Goal: Task Accomplishment & Management: Complete application form

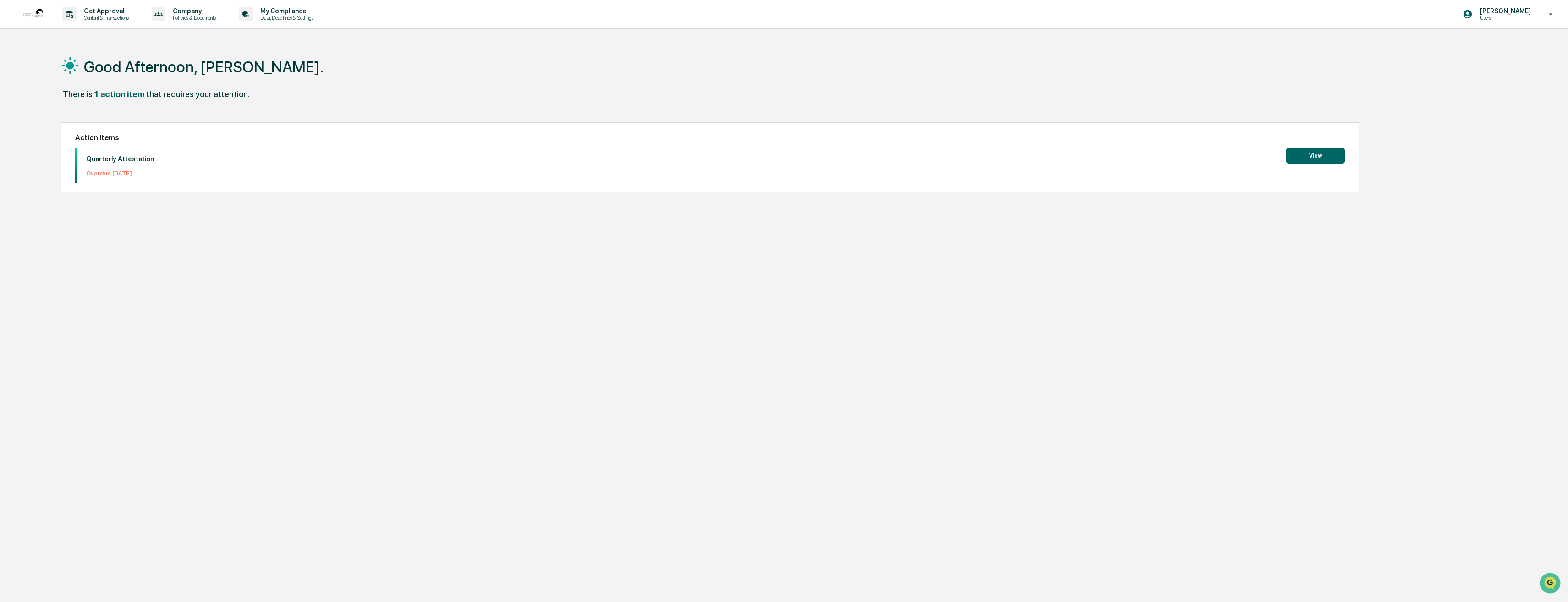
click at [1310, 158] on button "View" at bounding box center [1316, 156] width 59 height 16
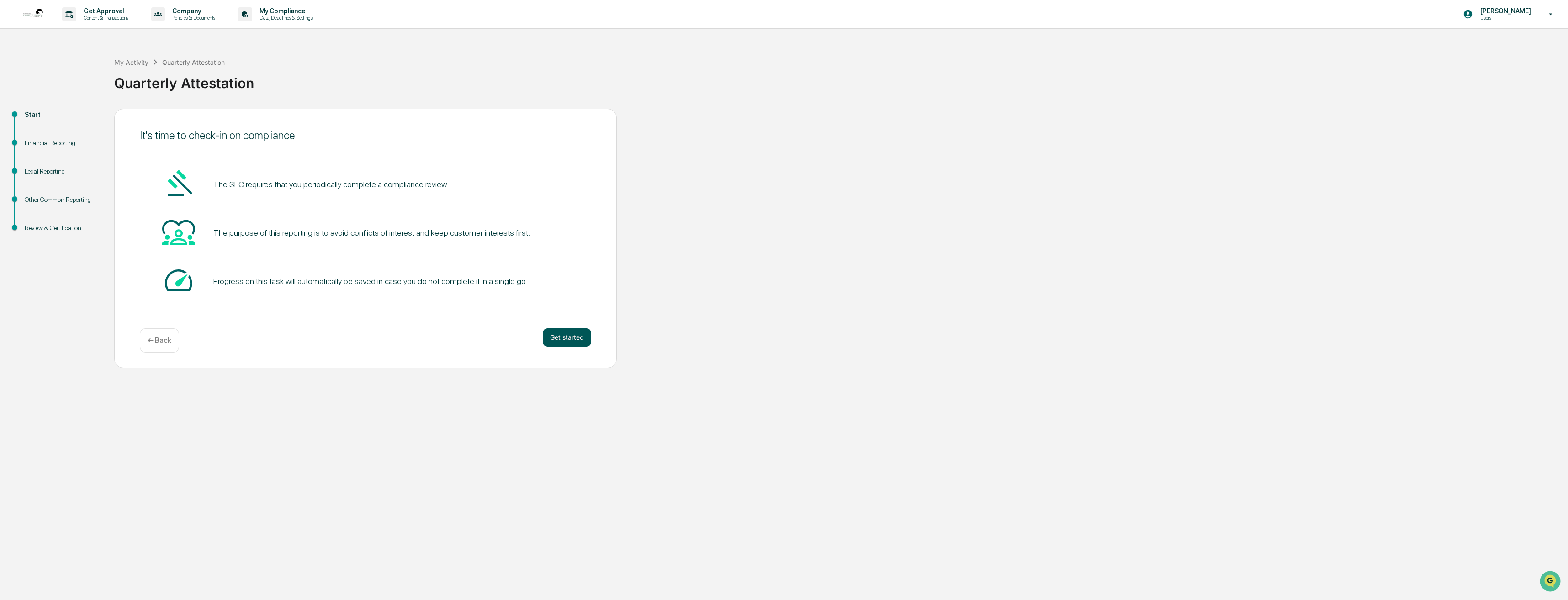
click at [574, 333] on button "Get started" at bounding box center [567, 338] width 49 height 18
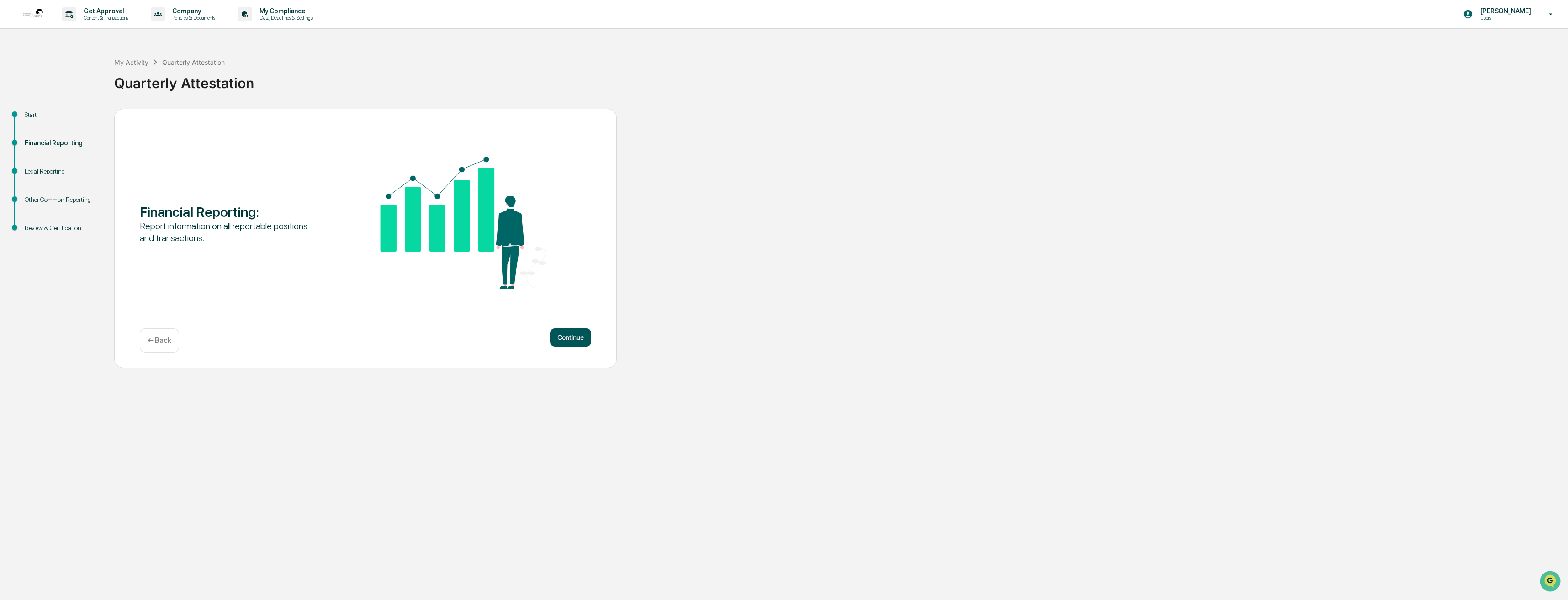
click at [575, 338] on button "Continue" at bounding box center [571, 338] width 41 height 18
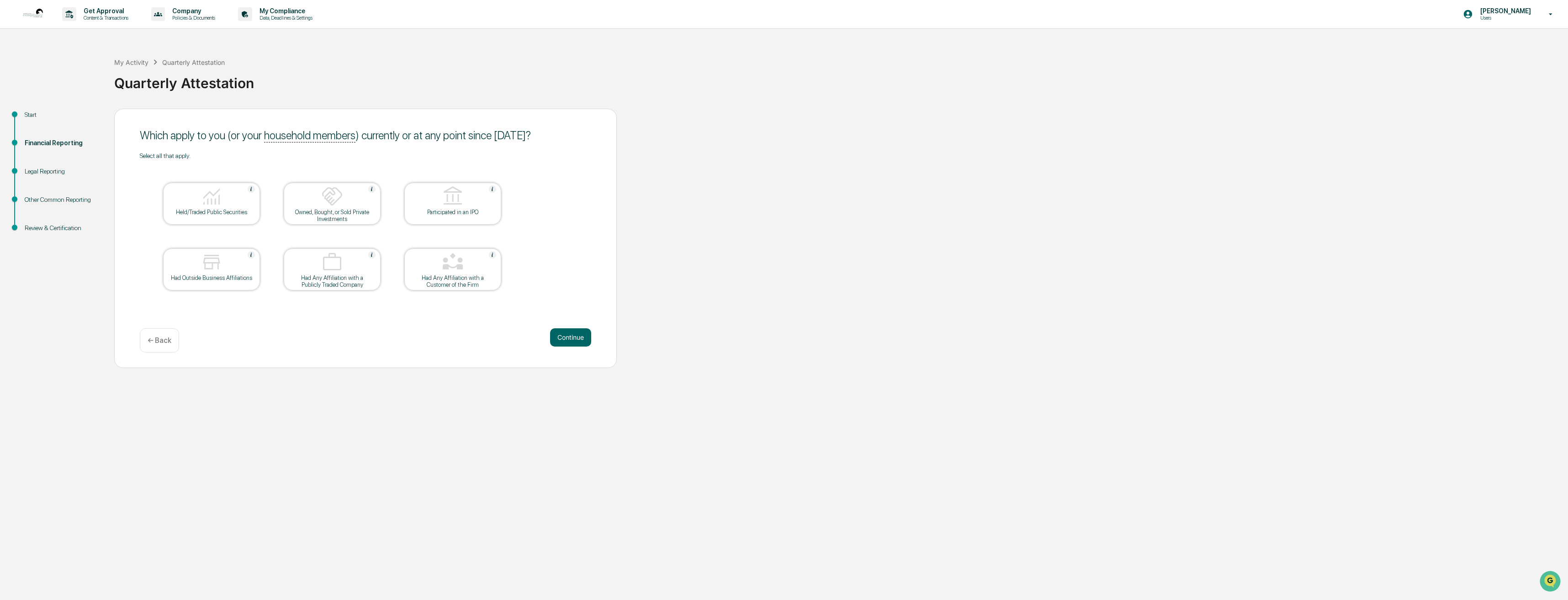
click at [226, 194] on div at bounding box center [211, 197] width 91 height 23
click at [570, 339] on button "Continue" at bounding box center [571, 338] width 41 height 18
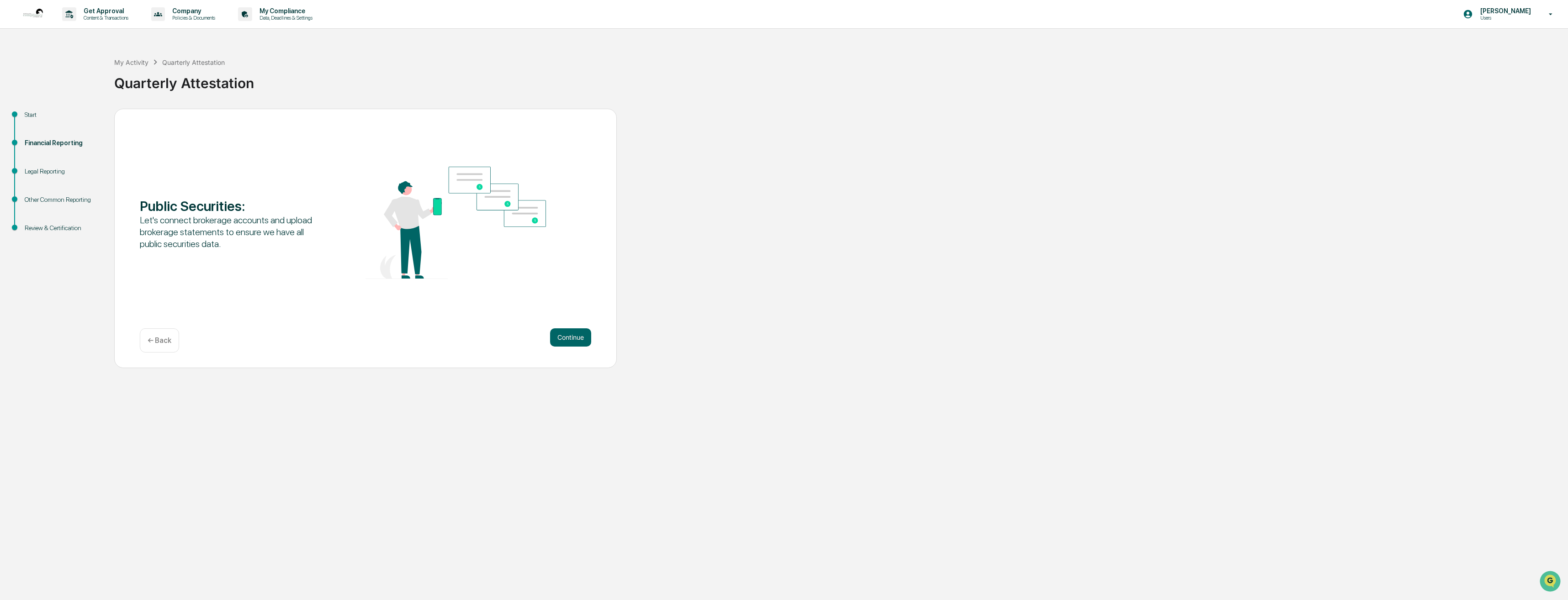
click at [570, 339] on button "Continue" at bounding box center [571, 338] width 41 height 18
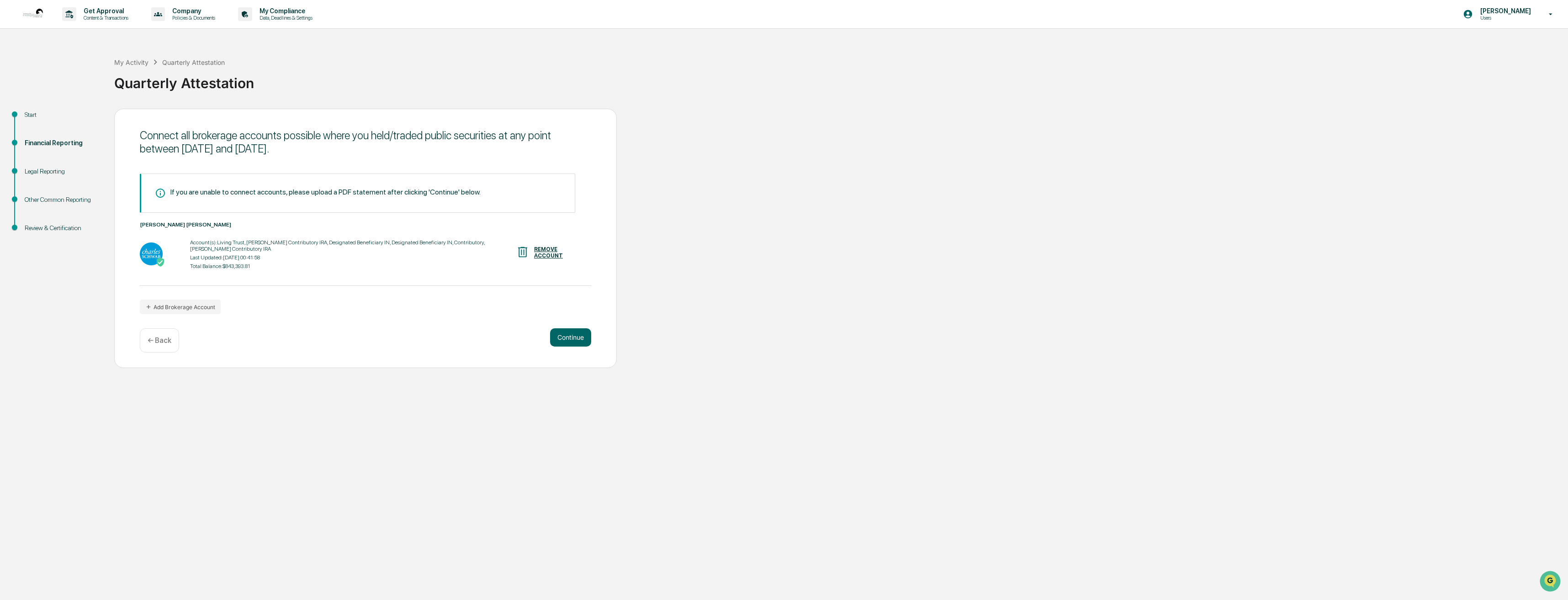
click at [570, 339] on button "Continue" at bounding box center [571, 338] width 41 height 18
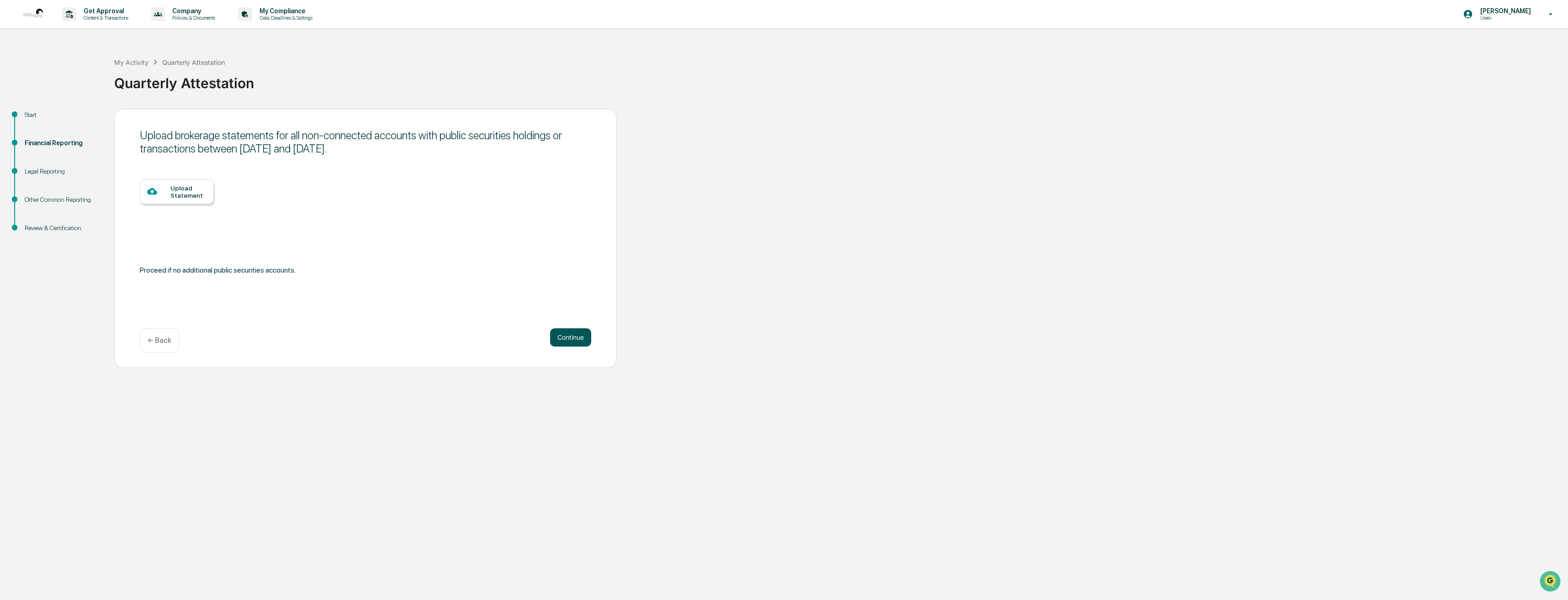
click at [567, 338] on button "Continue" at bounding box center [571, 338] width 41 height 18
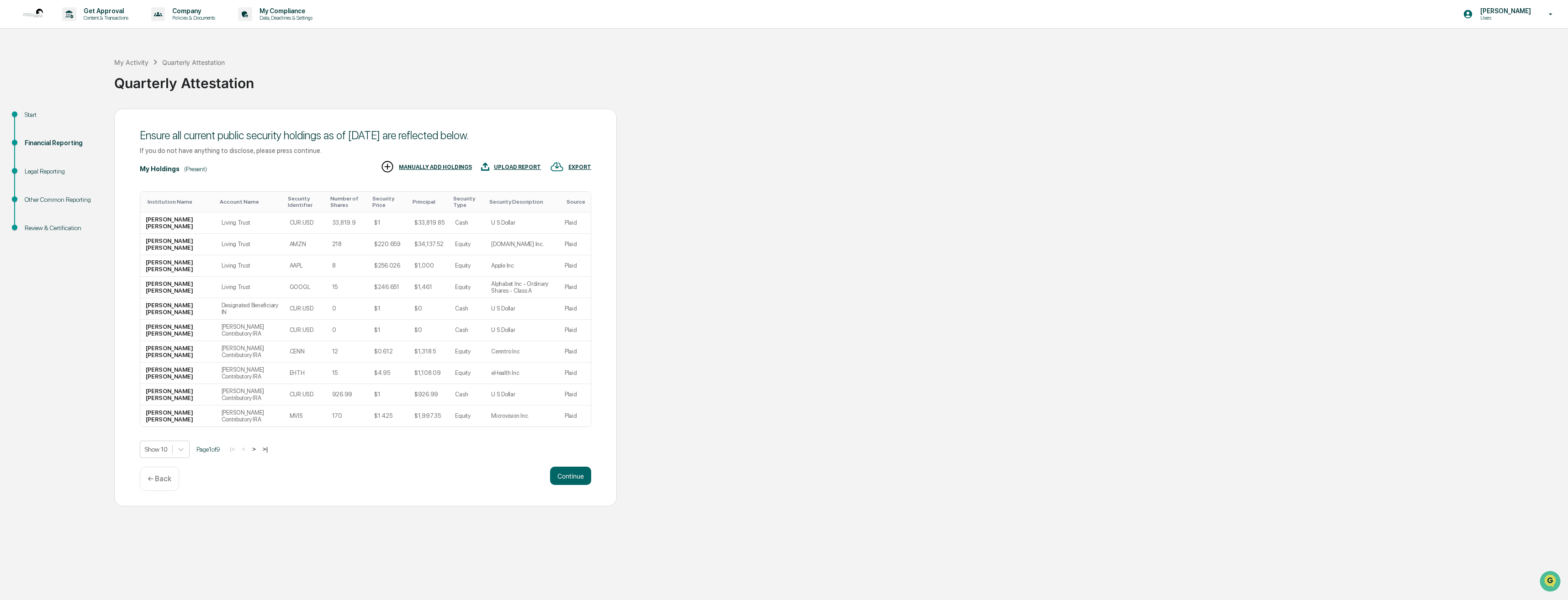
click at [259, 448] on button ">" at bounding box center [254, 449] width 9 height 8
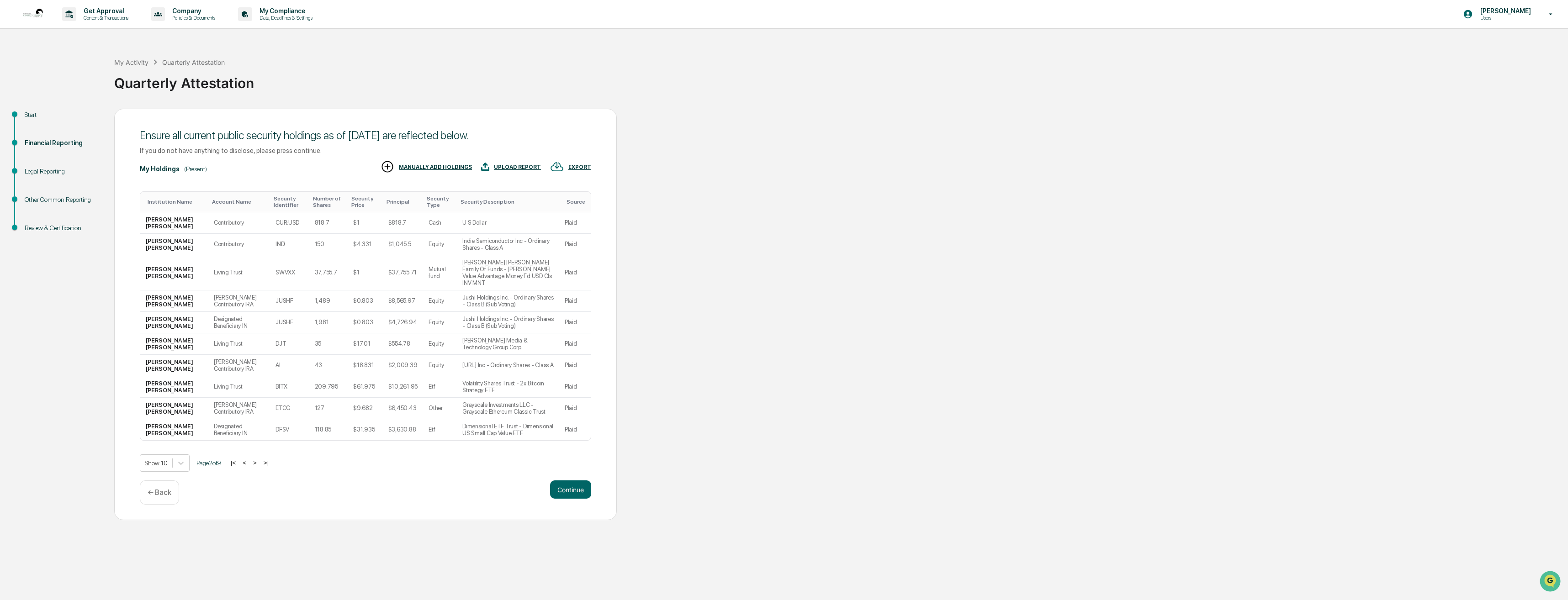
click at [259, 459] on button ">" at bounding box center [254, 462] width 9 height 8
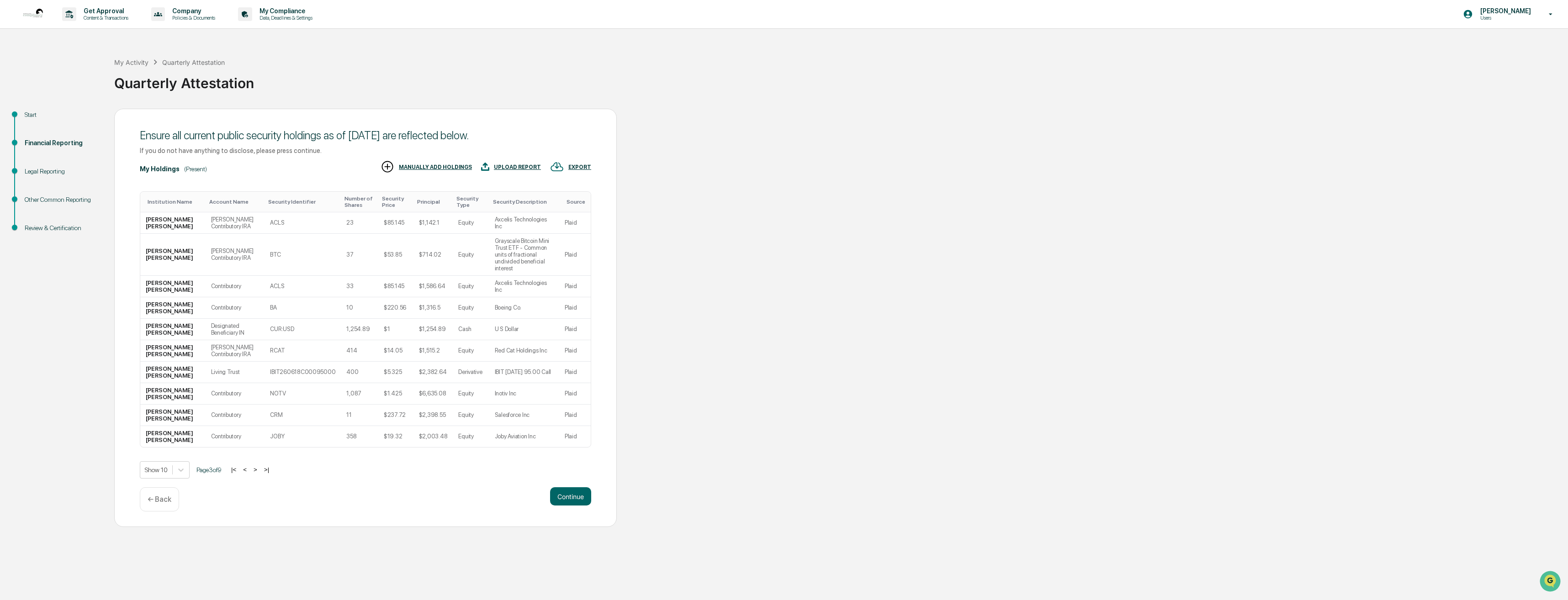
click at [259, 466] on button ">" at bounding box center [255, 470] width 9 height 8
click at [259, 468] on div "Show 10 Page 4 of 9 |< < > >|" at bounding box center [366, 476] width 452 height 18
click at [260, 468] on div "Show 10 Page 4 of 9 |< < > >|" at bounding box center [366, 476] width 452 height 18
click at [259, 473] on button ">" at bounding box center [254, 476] width 9 height 8
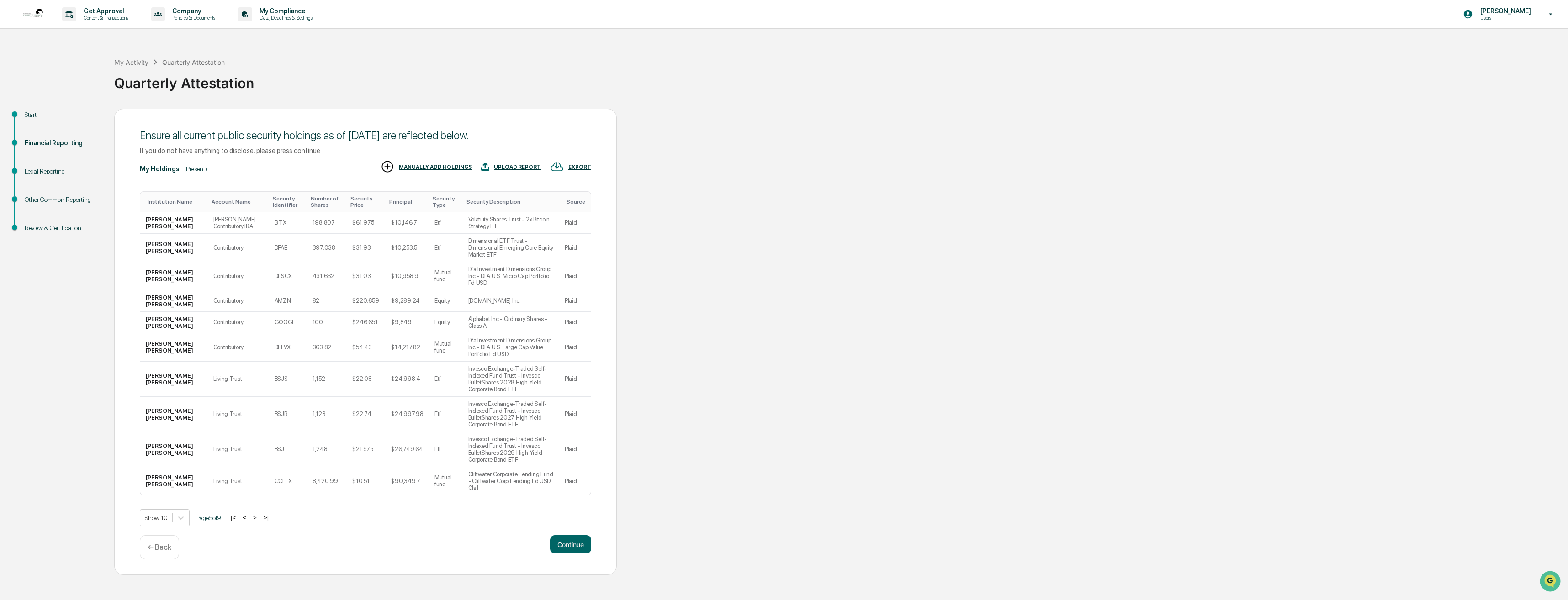
click at [269, 467] on td "CCLFX" at bounding box center [288, 481] width 38 height 28
click at [259, 514] on button ">" at bounding box center [254, 517] width 9 height 8
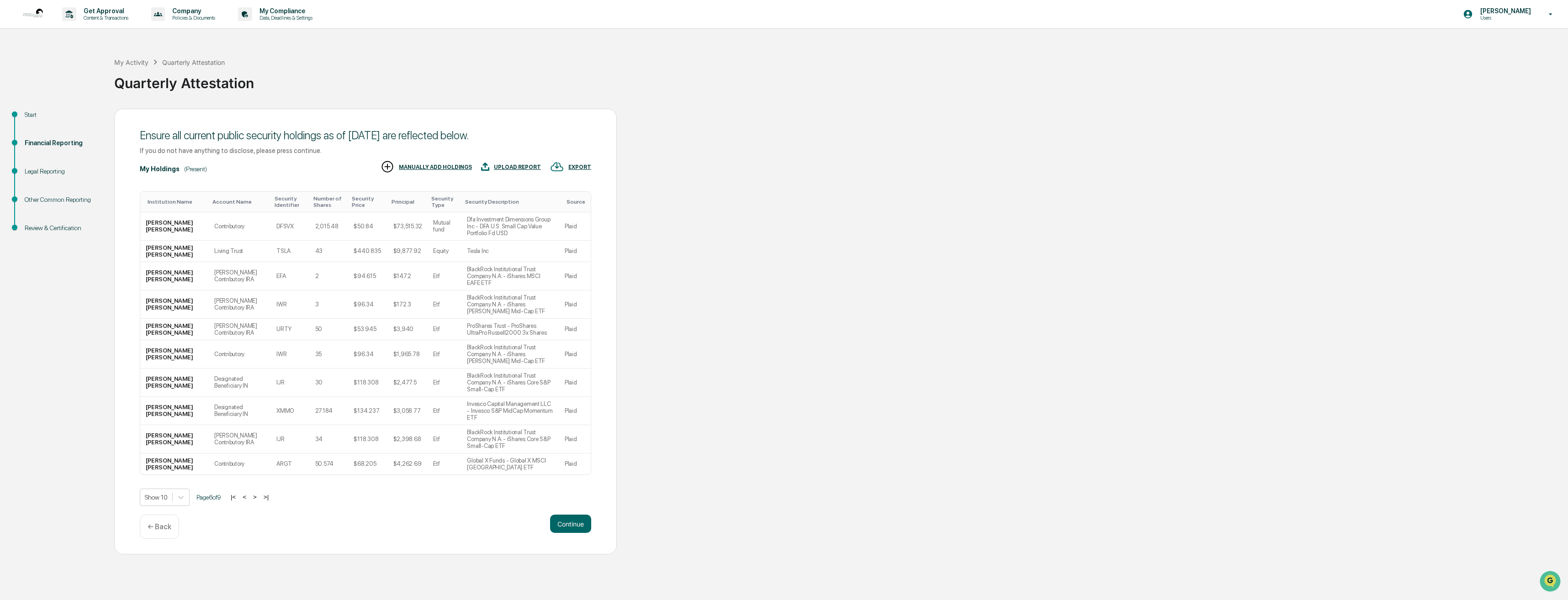
click at [259, 494] on button ">" at bounding box center [254, 497] width 9 height 8
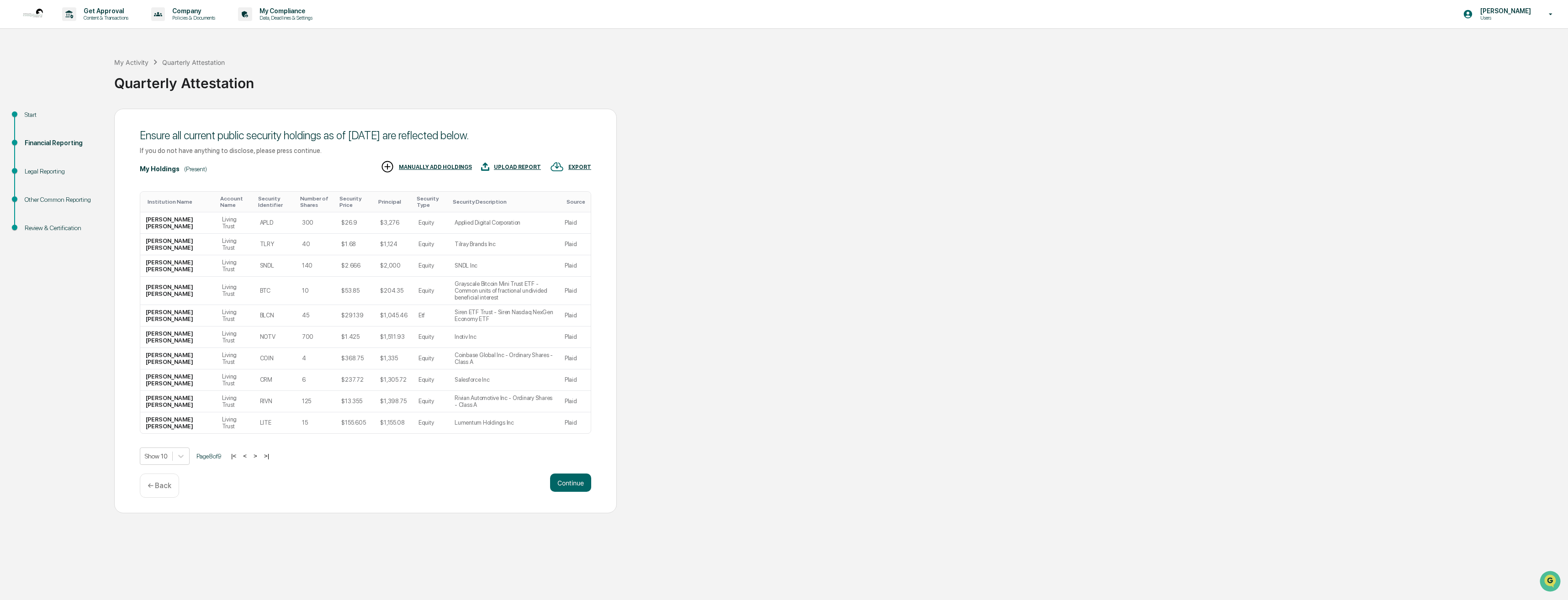
click at [257, 452] on button ">" at bounding box center [255, 456] width 9 height 8
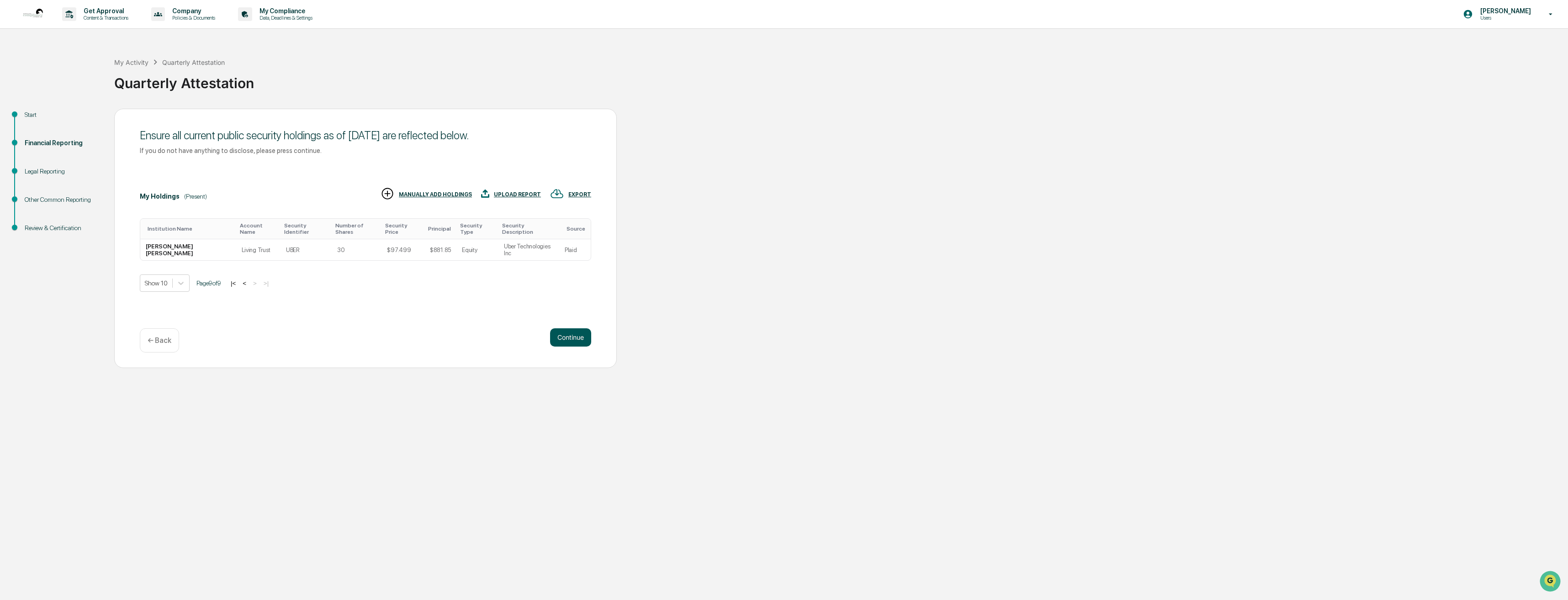
click at [556, 336] on button "Continue" at bounding box center [571, 338] width 41 height 18
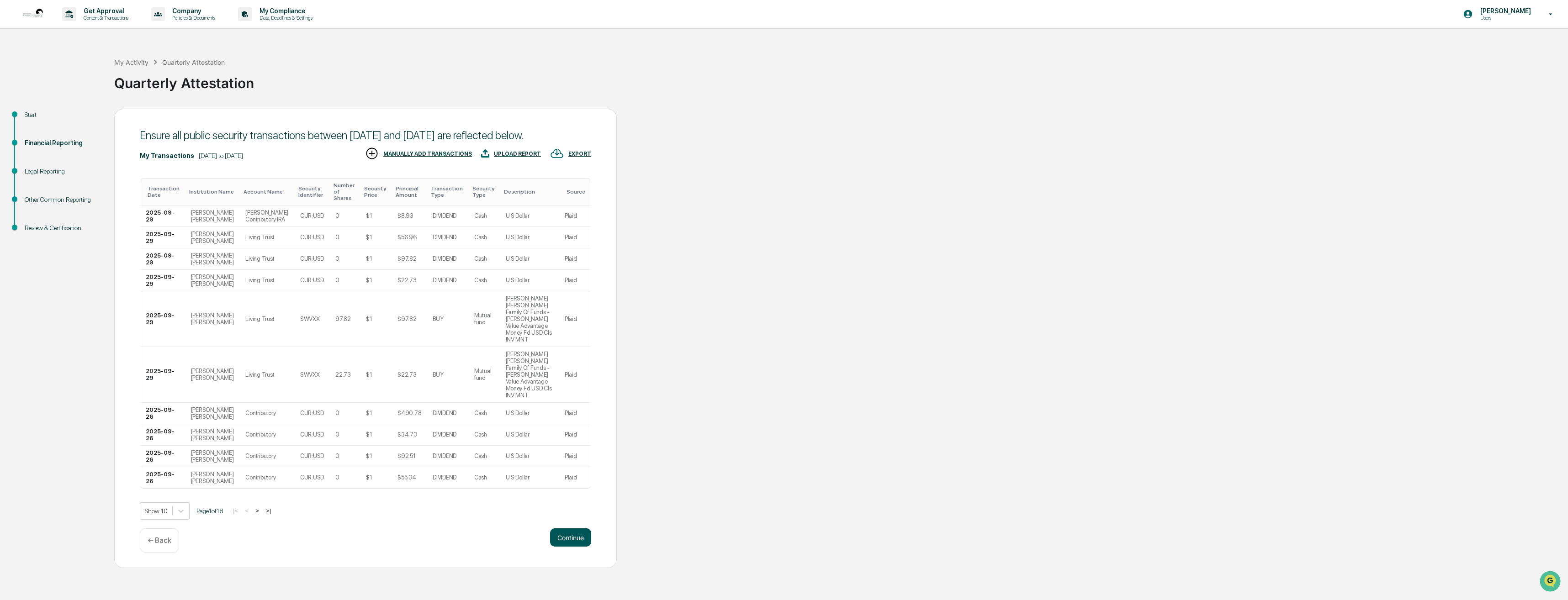
click at [573, 528] on button "Continue" at bounding box center [571, 537] width 41 height 18
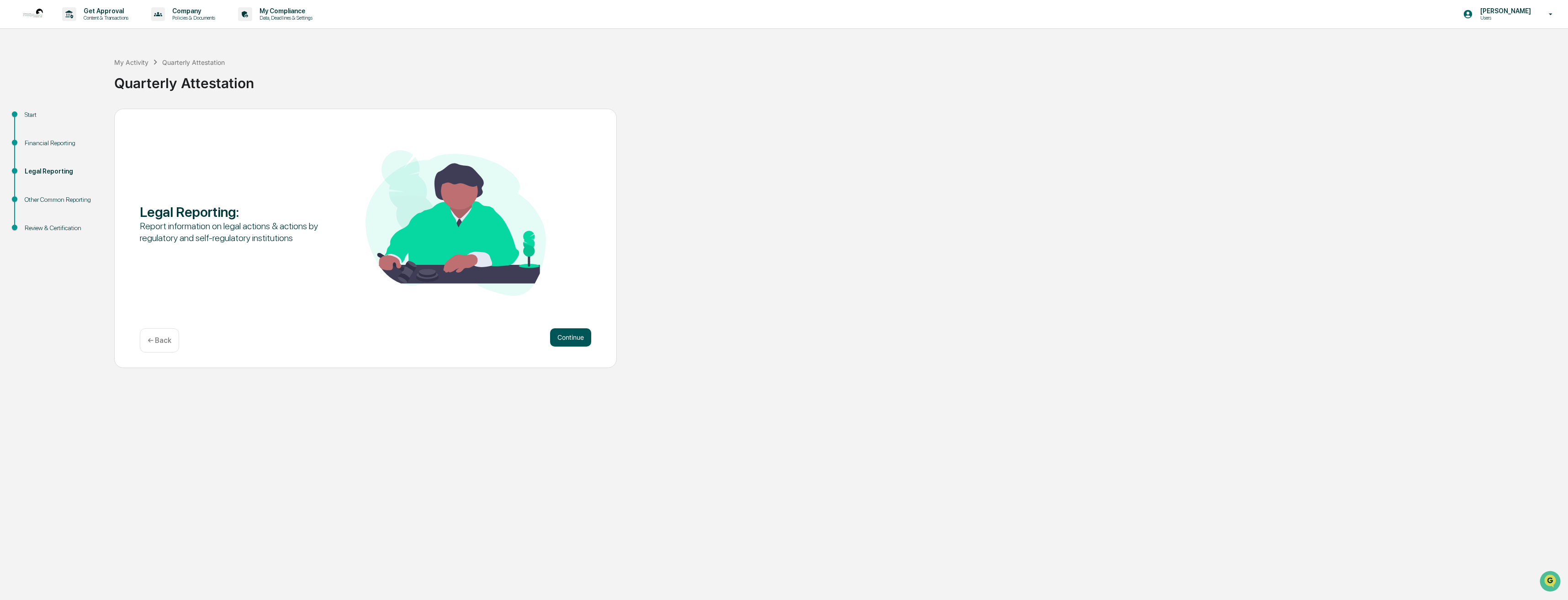
click at [571, 336] on button "Continue" at bounding box center [571, 338] width 41 height 18
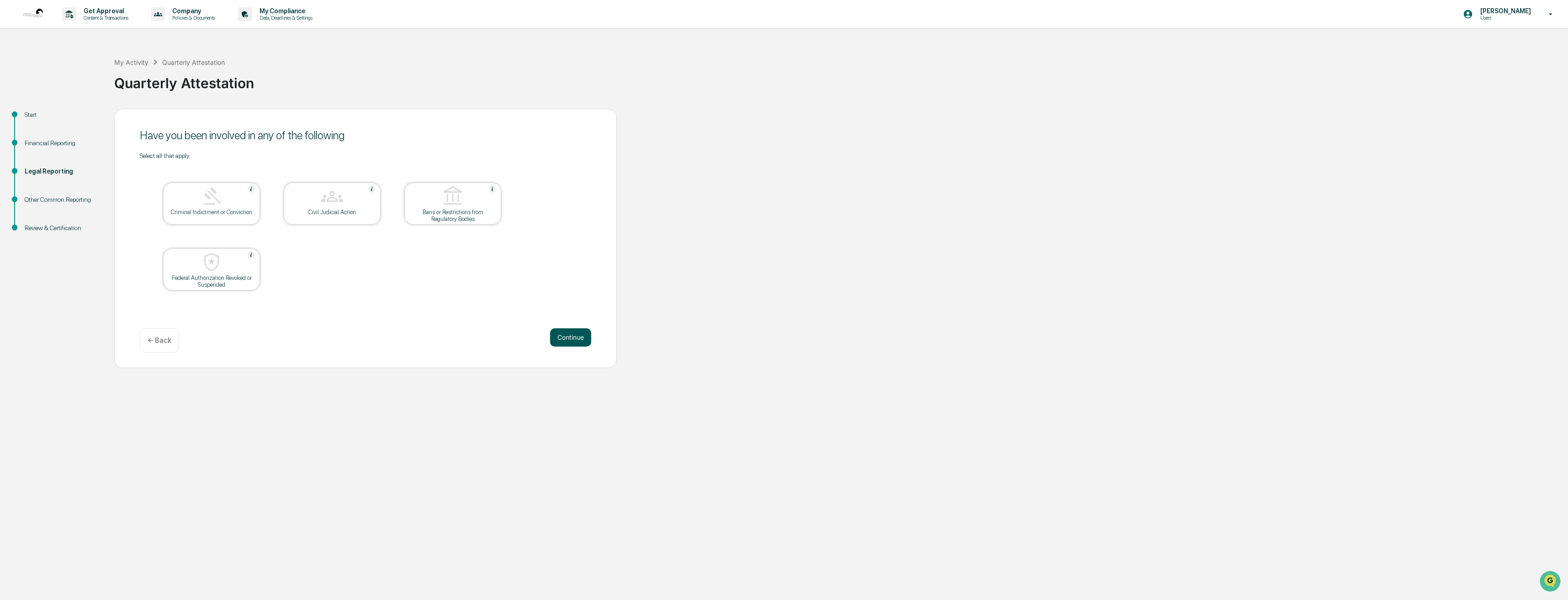
click at [553, 336] on button "Continue" at bounding box center [571, 338] width 41 height 18
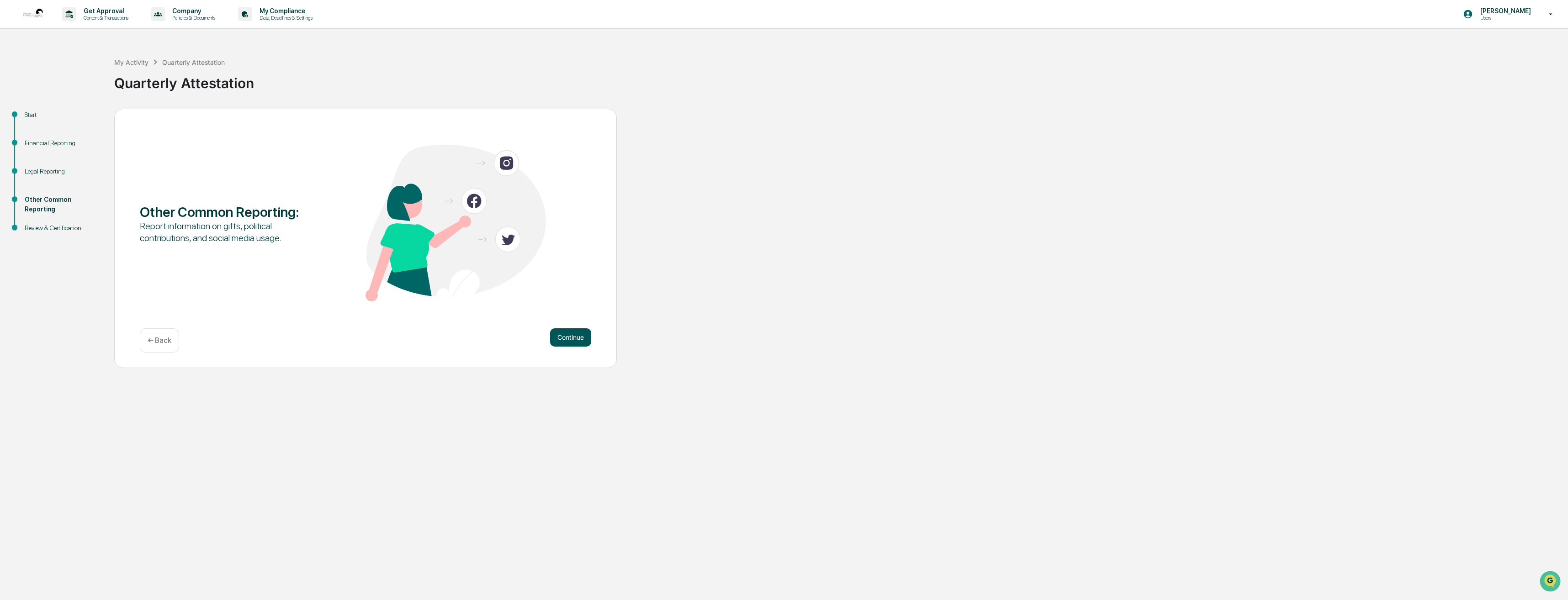
click at [567, 336] on button "Continue" at bounding box center [571, 338] width 41 height 18
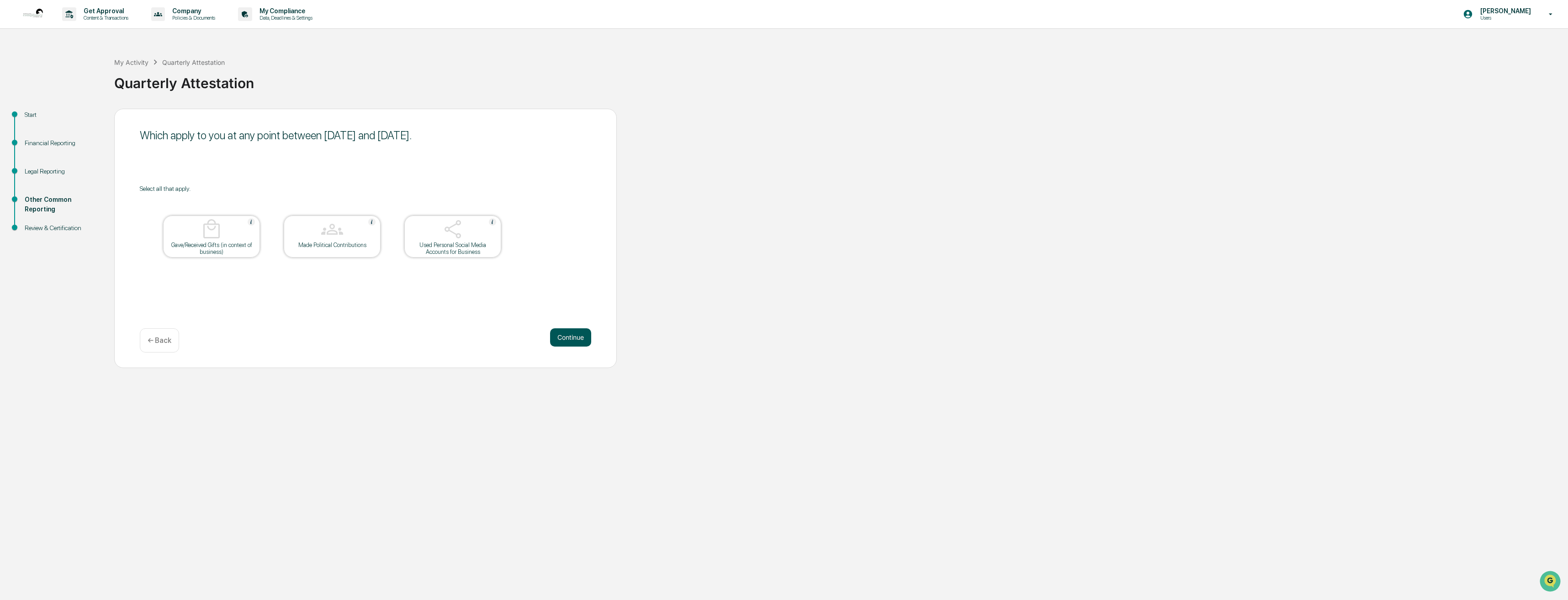
click at [574, 335] on button "Continue" at bounding box center [571, 338] width 41 height 18
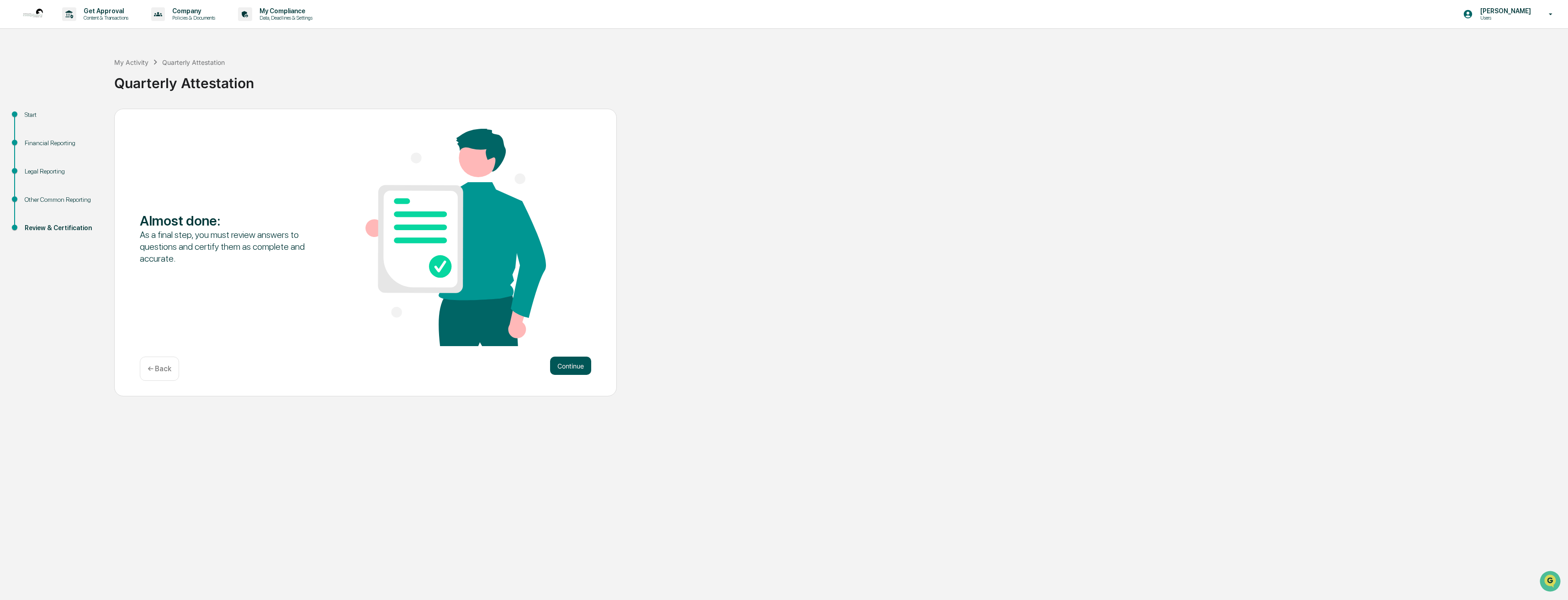
click at [559, 363] on button "Continue" at bounding box center [571, 366] width 41 height 18
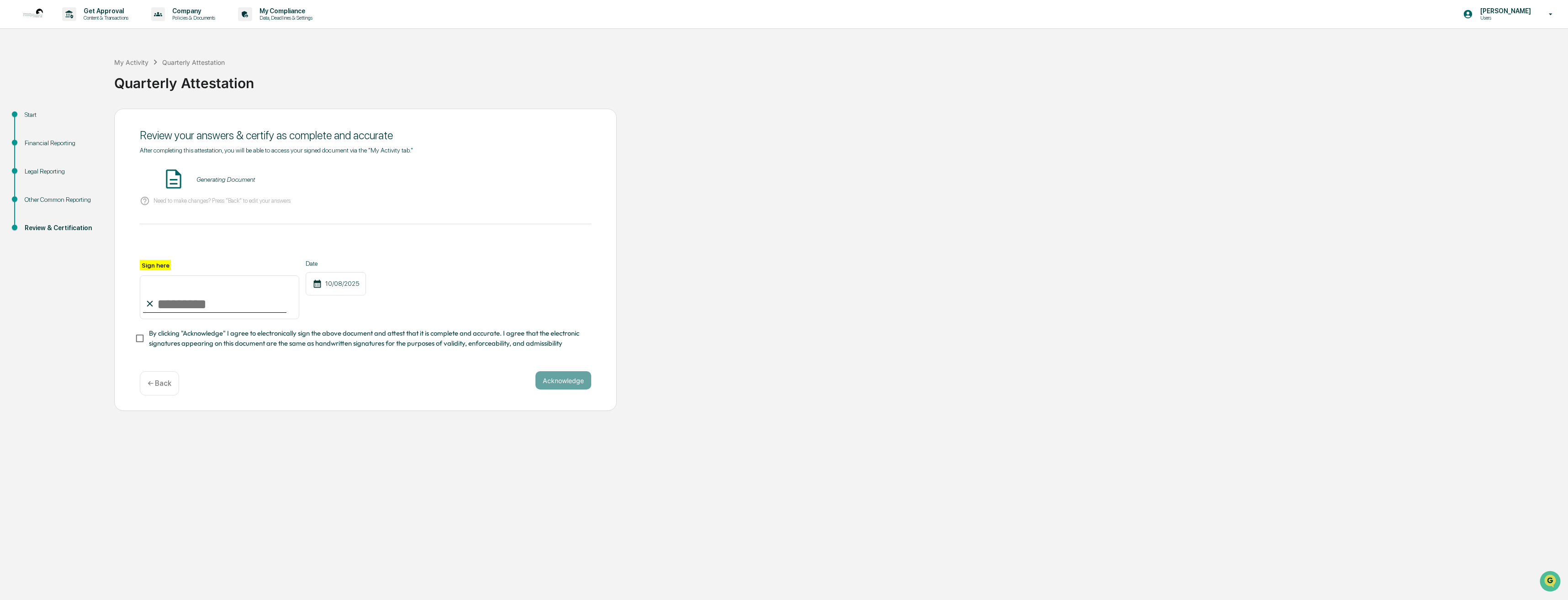
click at [163, 309] on input "Sign here" at bounding box center [220, 298] width 159 height 44
type input "**********"
click at [583, 384] on button "Acknowledge" at bounding box center [564, 380] width 56 height 18
click at [541, 188] on div "Quarterly Attestation - [PERSON_NAME] VIEW" at bounding box center [366, 180] width 452 height 24
click at [543, 178] on button "VIEW" at bounding box center [539, 180] width 60 height 16
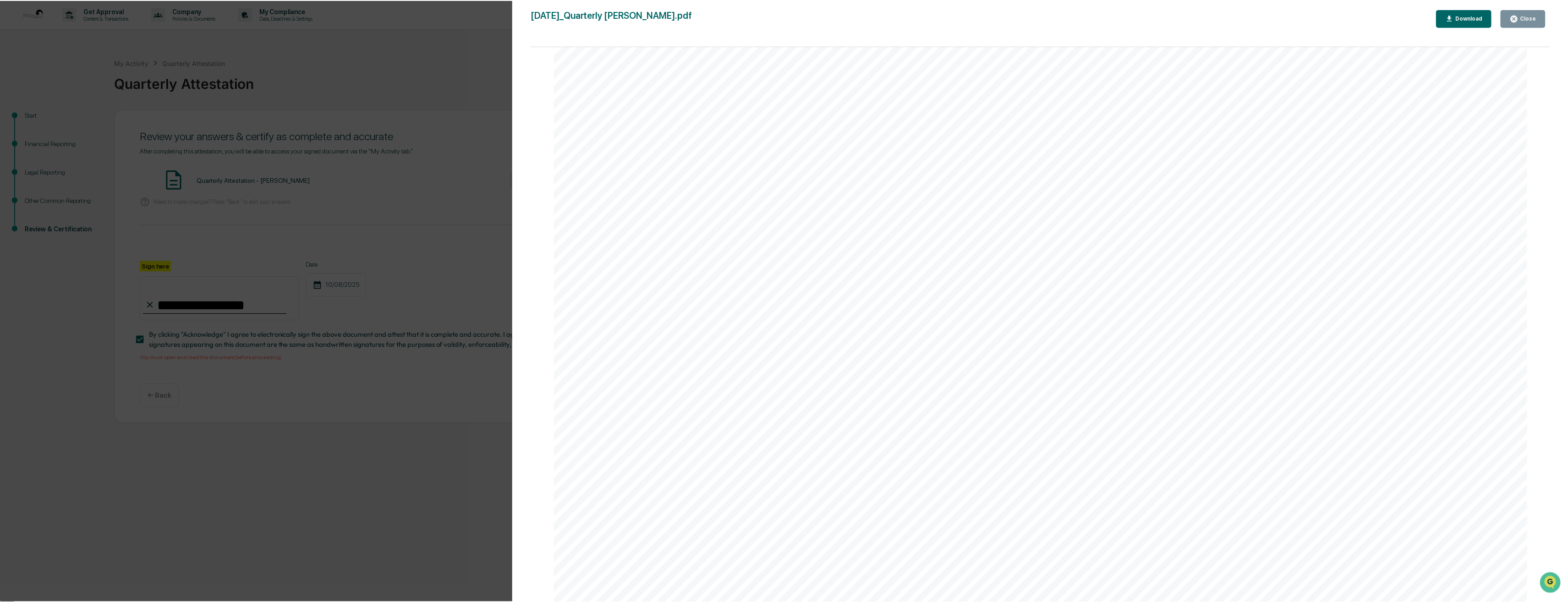
scroll to position [14956, 0]
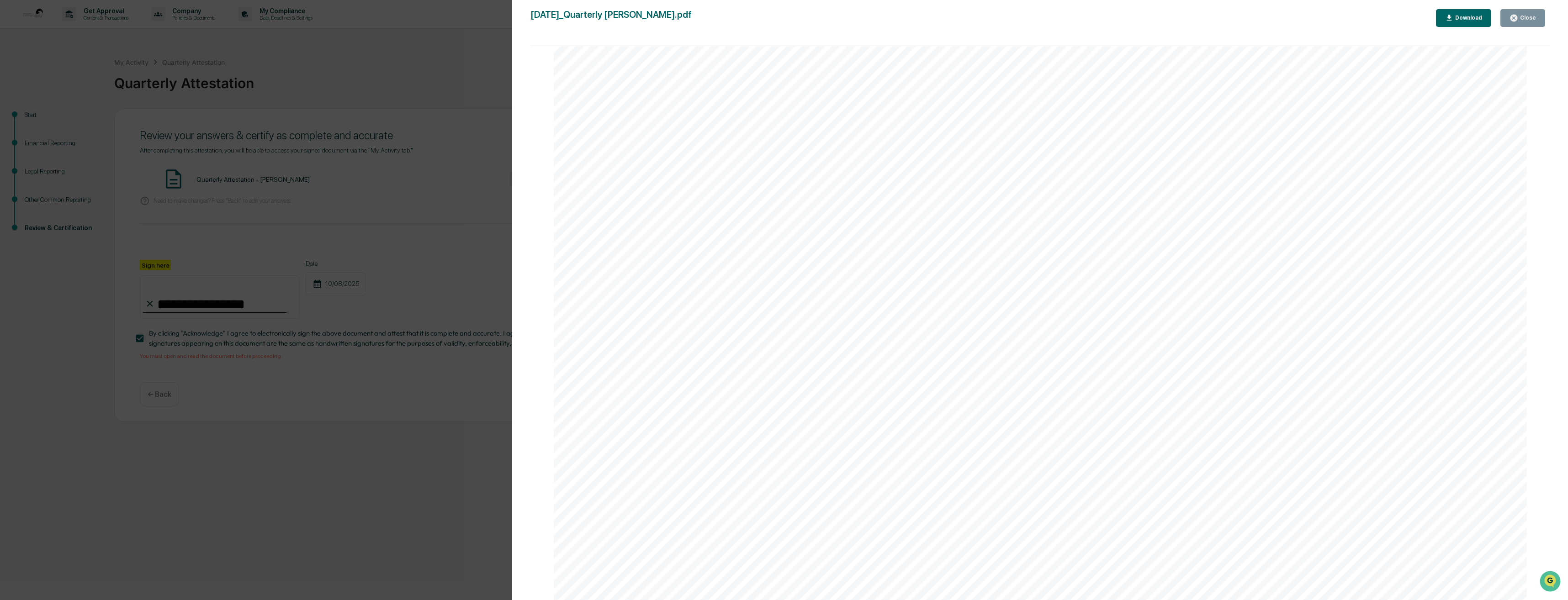
click at [1523, 16] on div "Close" at bounding box center [1527, 18] width 18 height 7
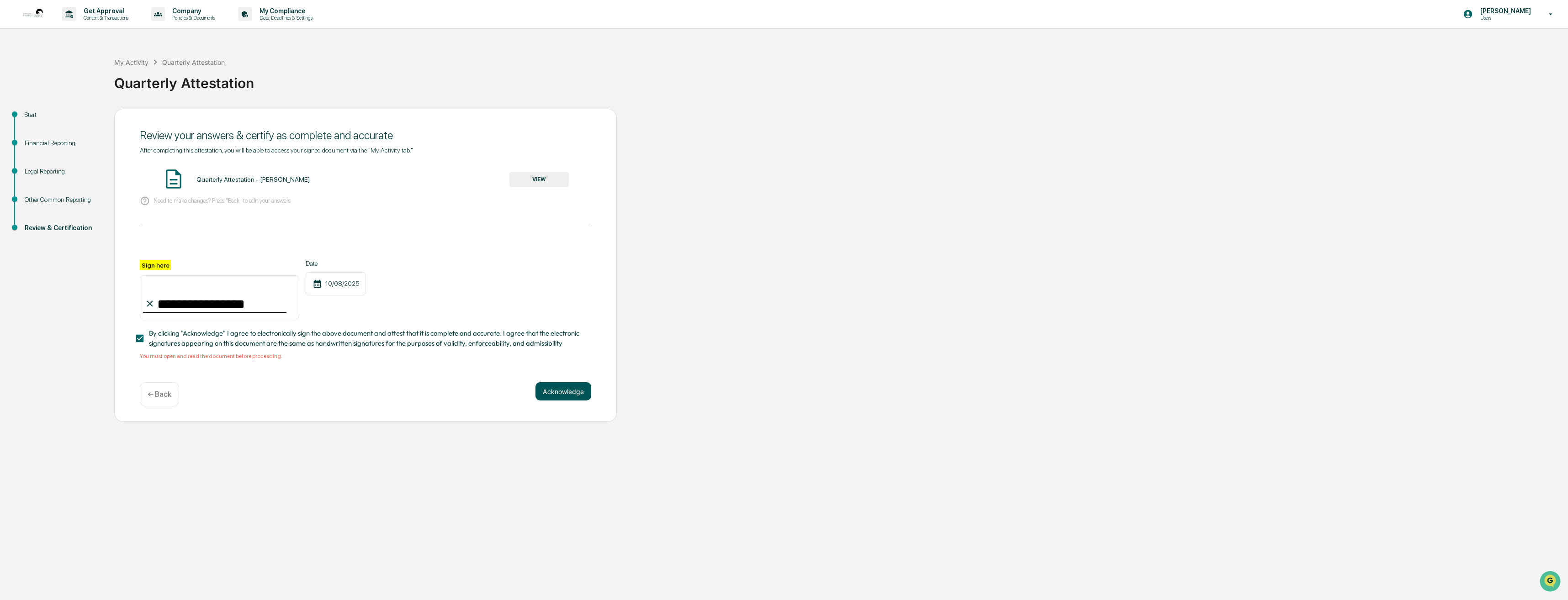
click at [562, 399] on button "Acknowledge" at bounding box center [564, 391] width 56 height 18
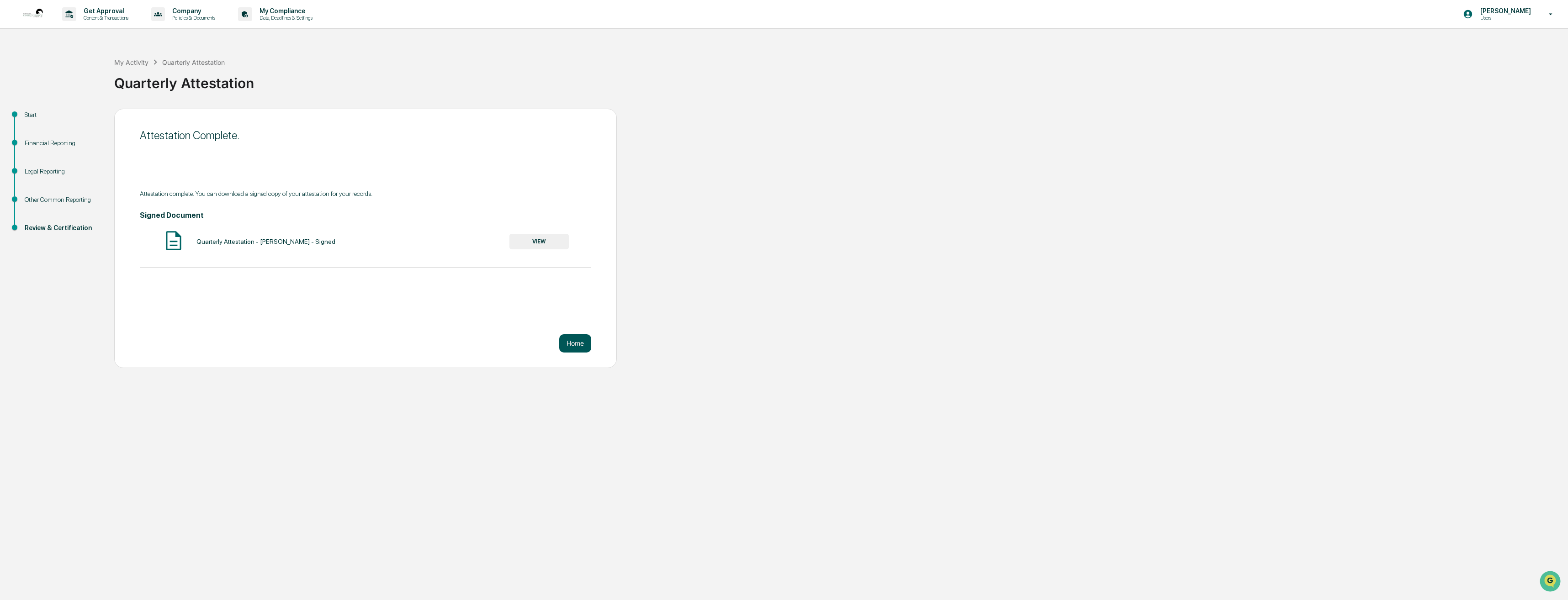
click at [567, 341] on button "Home" at bounding box center [575, 343] width 32 height 18
